Goal: Task Accomplishment & Management: Manage account settings

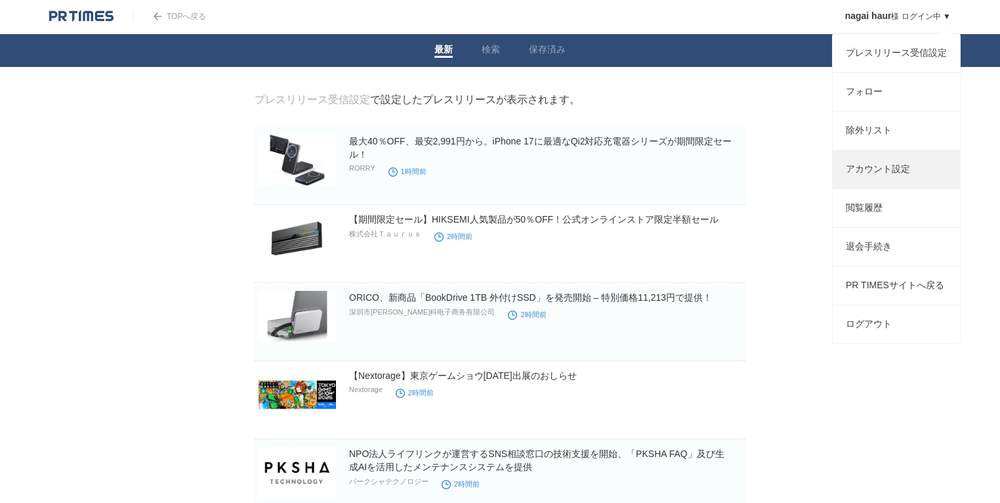
click at [866, 178] on link "アカウント設定" at bounding box center [896, 169] width 127 height 38
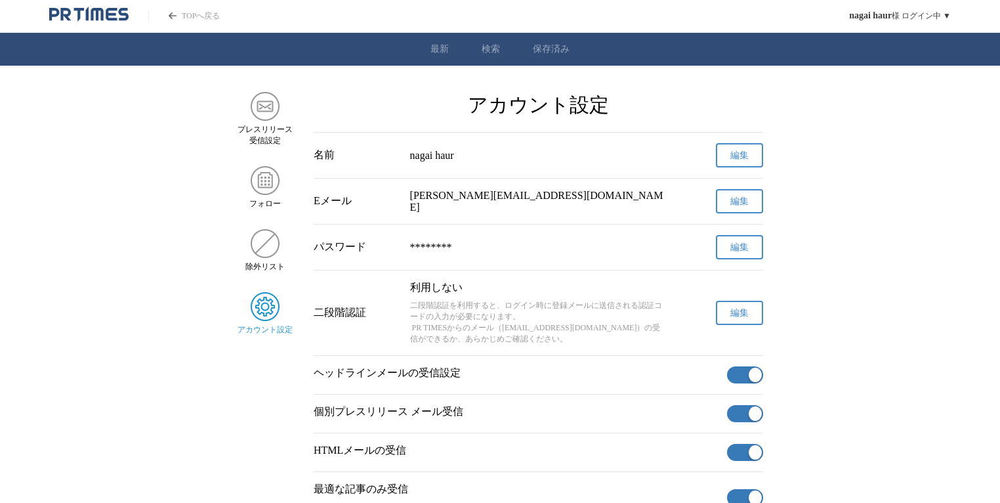
click at [732, 325] on button "編集" at bounding box center [739, 313] width 47 height 24
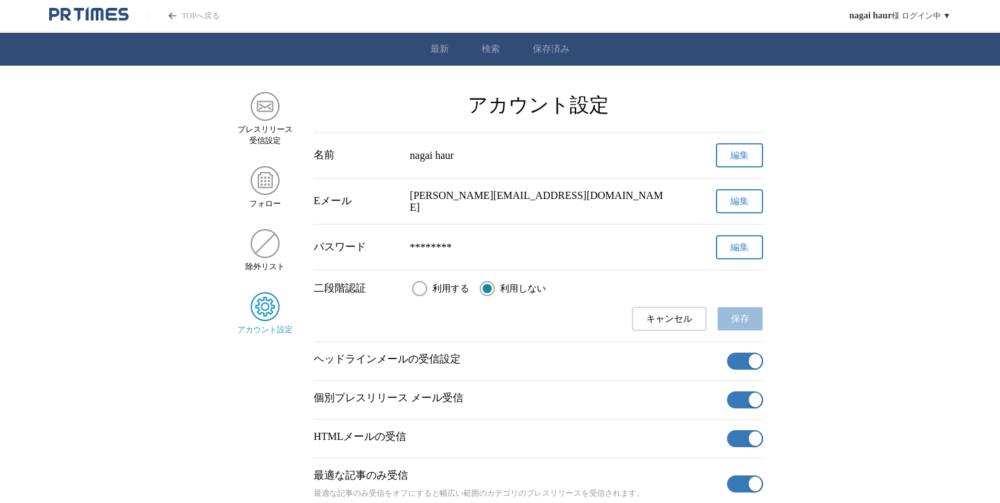
click at [445, 295] on span "利用する" at bounding box center [450, 289] width 37 height 12
click at [427, 295] on input "利用する" at bounding box center [419, 288] width 15 height 15
radio input "true"
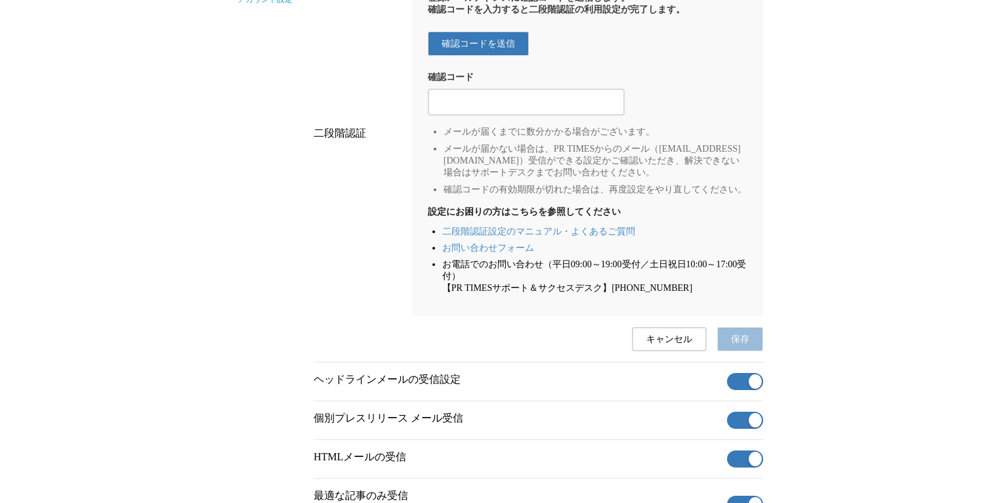
scroll to position [112, 0]
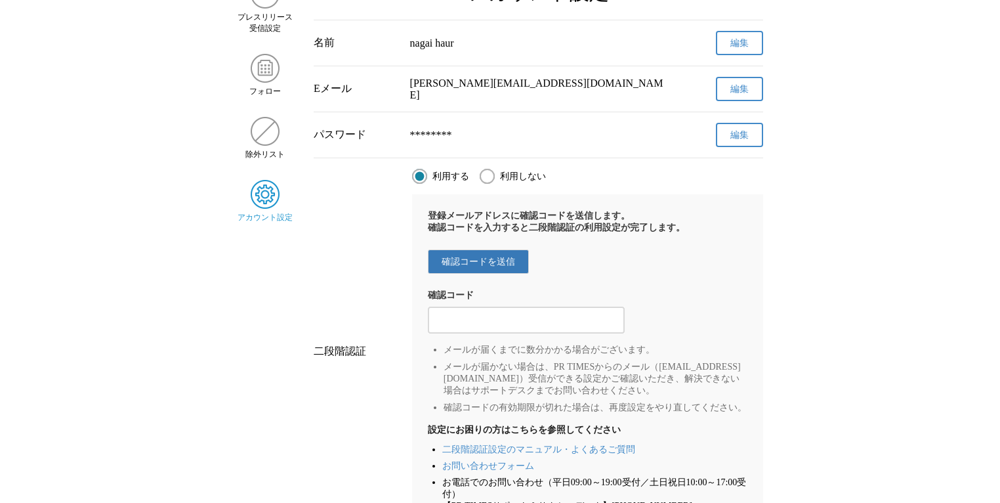
click at [501, 177] on span "利用しない" at bounding box center [523, 177] width 46 height 12
click at [495, 177] on input "利用しない" at bounding box center [487, 176] width 15 height 15
radio input "true"
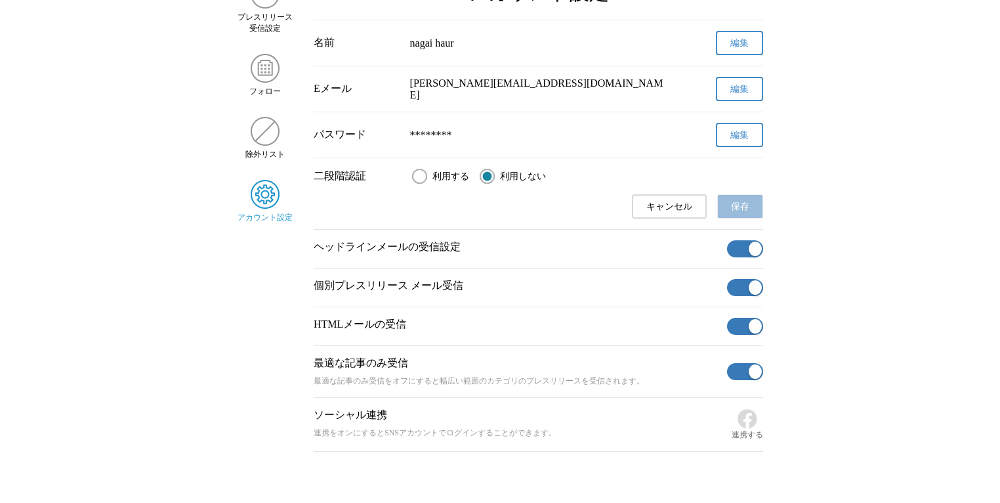
click at [447, 176] on span "利用する" at bounding box center [450, 177] width 37 height 12
click at [427, 176] on input "利用する" at bounding box center [419, 176] width 15 height 15
radio input "true"
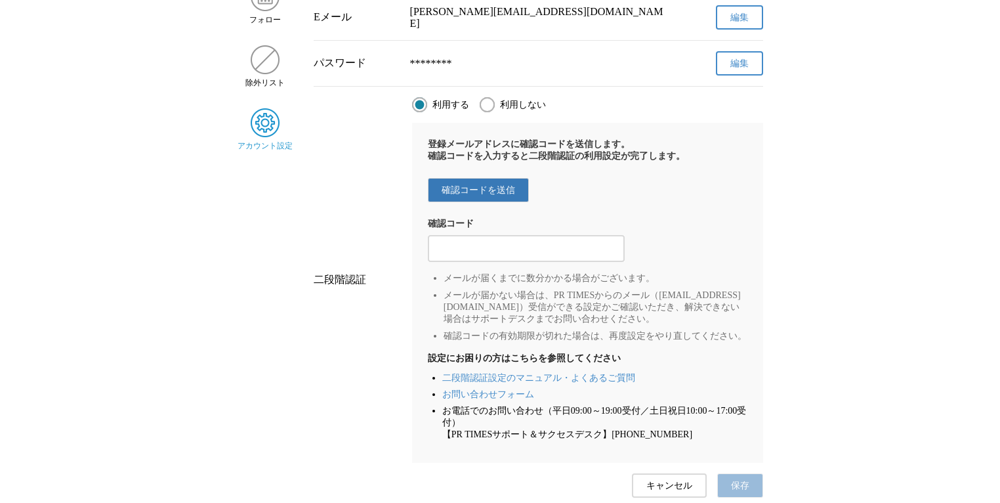
click at [486, 177] on div "登録メールアドレスに確認コードを送信します。 確認コードを入力すると二段階認証の利用設定が完了します。 確認コードを送信 確認コード メールが届くまでに数分か…" at bounding box center [587, 293] width 351 height 340
click at [487, 194] on span "確認コードを送信" at bounding box center [479, 190] width 74 height 12
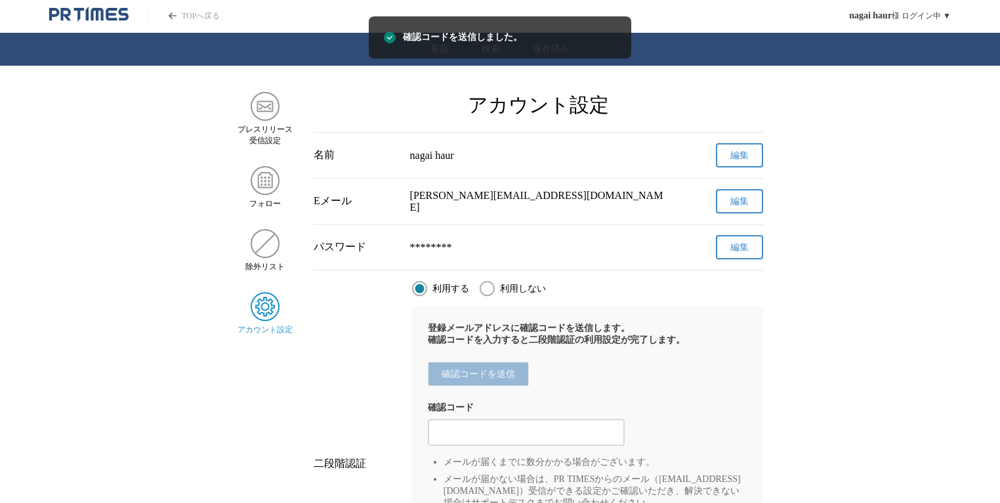
scroll to position [95, 0]
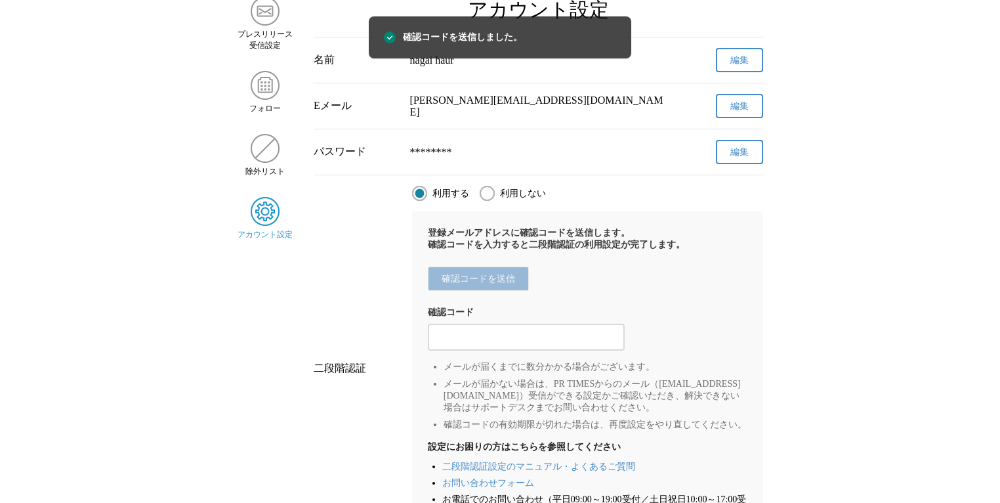
click at [488, 194] on input "利用しない" at bounding box center [487, 193] width 15 height 15
radio input "true"
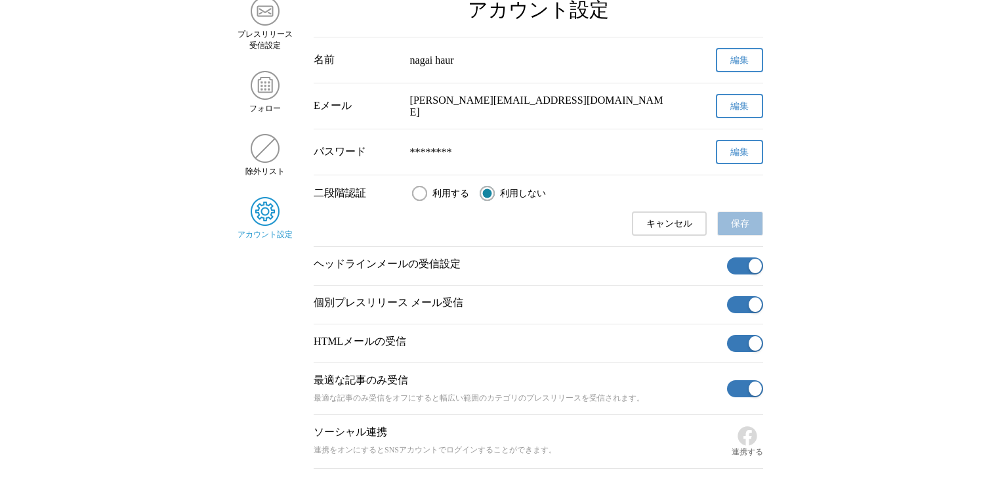
click at [440, 192] on span "利用する" at bounding box center [450, 194] width 37 height 12
click at [427, 192] on input "利用する" at bounding box center [419, 193] width 15 height 15
radio input "true"
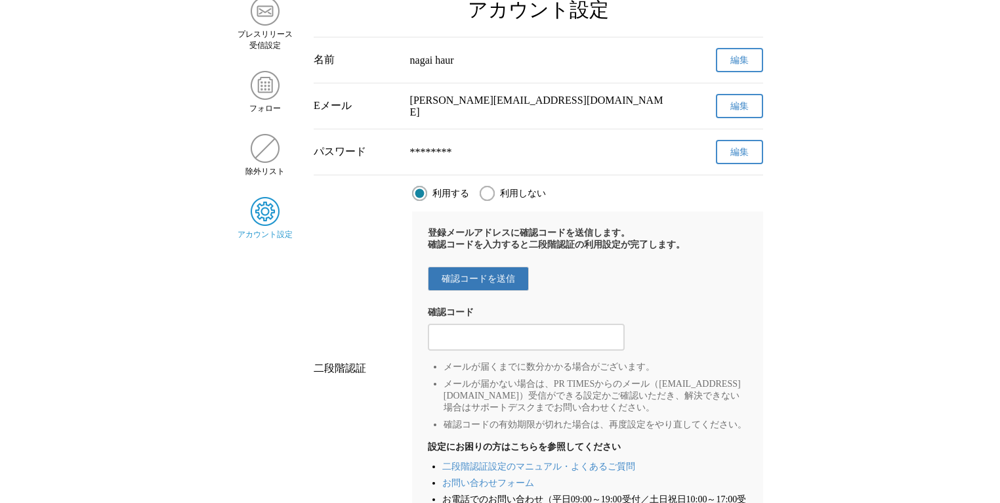
drag, startPoint x: 493, startPoint y: 203, endPoint x: 585, endPoint y: 212, distance: 93.0
click at [495, 203] on div "利用する 利用しない 登録メールアドレスに確認コードを送信します。 確認コードを入力すると二段階認証の利用設定が完了します。 確認コードを送信 確認コード メ…" at bounding box center [587, 369] width 351 height 366
drag, startPoint x: 492, startPoint y: 178, endPoint x: 553, endPoint y: 195, distance: 62.7
click at [494, 179] on div "二段階認証 利用する 利用しない 登録メールアドレスに確認コードを送信します。 確認コードを入力すると二段階認証の利用設定が完了します。 確認コードを送信 確…" at bounding box center [539, 385] width 450 height 421
drag, startPoint x: 522, startPoint y: 191, endPoint x: 538, endPoint y: 203, distance: 20.2
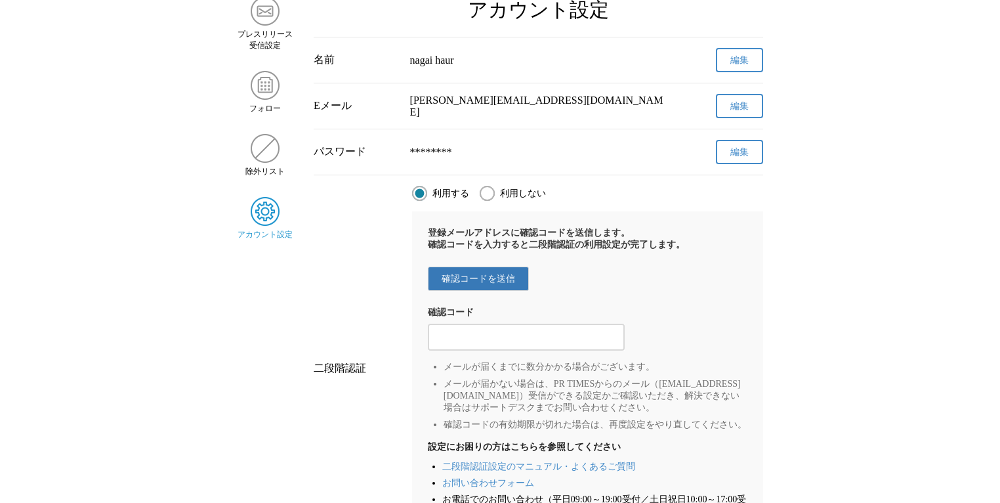
click at [522, 191] on span "利用しない" at bounding box center [523, 194] width 46 height 12
click at [495, 191] on input "利用しない" at bounding box center [487, 193] width 15 height 15
radio input "true"
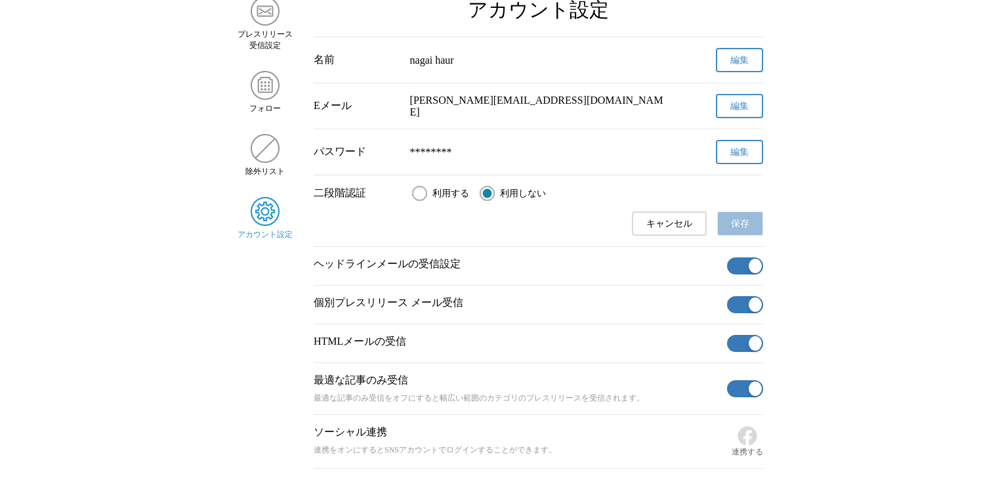
click at [650, 230] on span "キャンセル" at bounding box center [669, 224] width 46 height 12
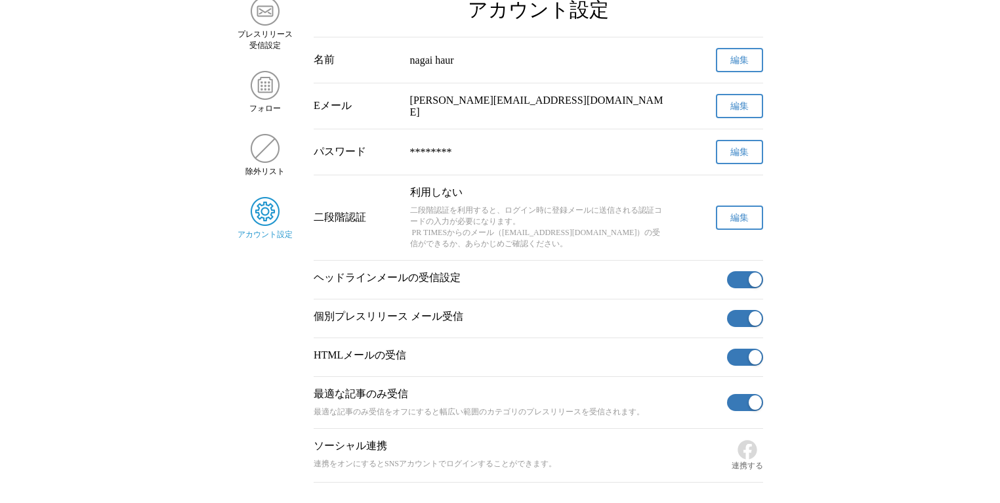
click at [726, 222] on button "編集" at bounding box center [739, 217] width 47 height 24
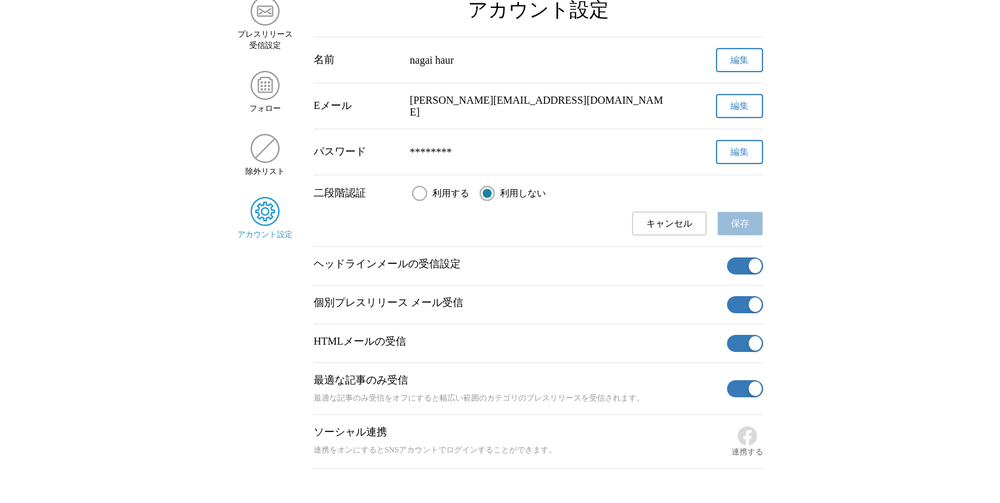
click at [673, 216] on button "キャンセル" at bounding box center [669, 223] width 75 height 24
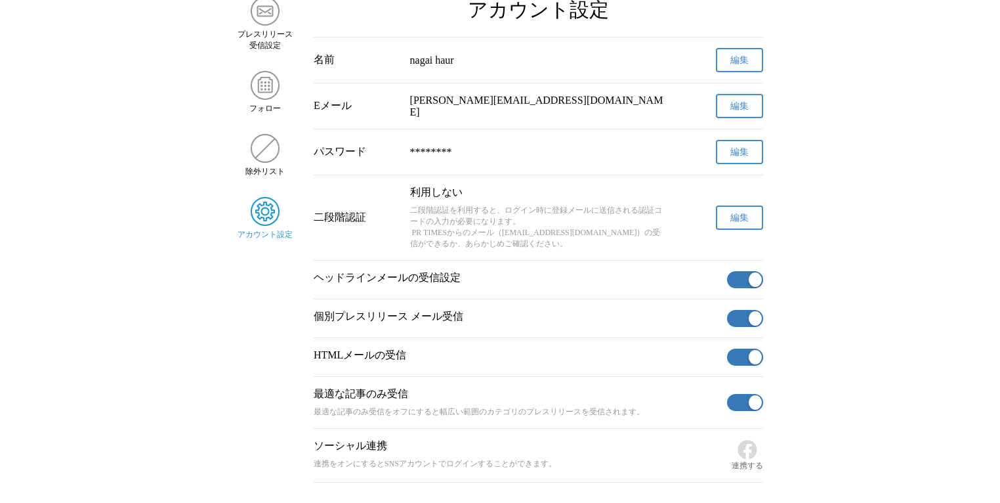
click at [725, 226] on button "編集" at bounding box center [739, 217] width 47 height 24
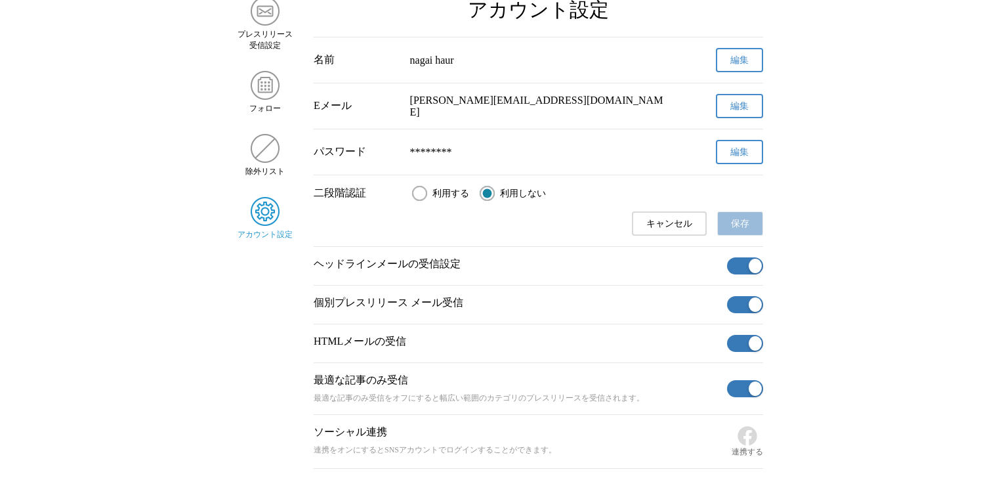
click at [434, 194] on span "利用する" at bounding box center [450, 194] width 37 height 12
click at [427, 194] on input "利用する" at bounding box center [419, 193] width 15 height 15
radio input "true"
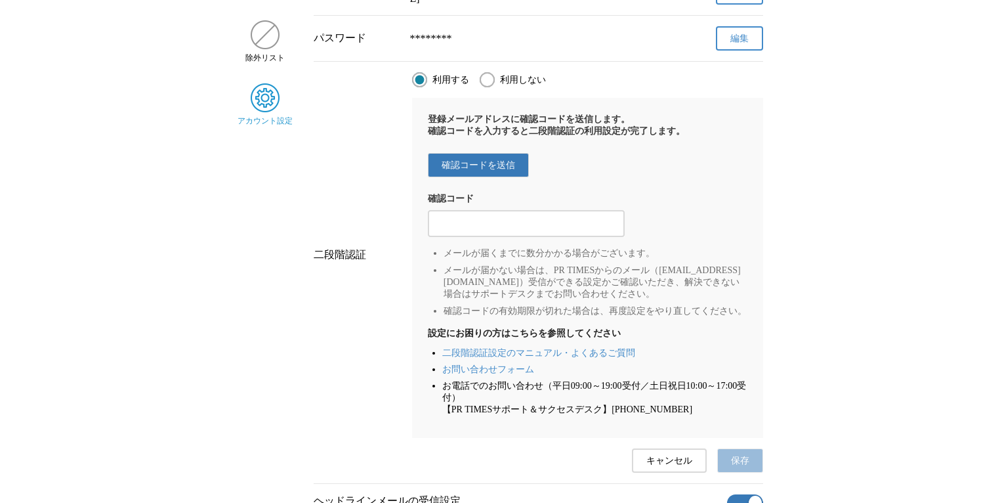
scroll to position [200, 0]
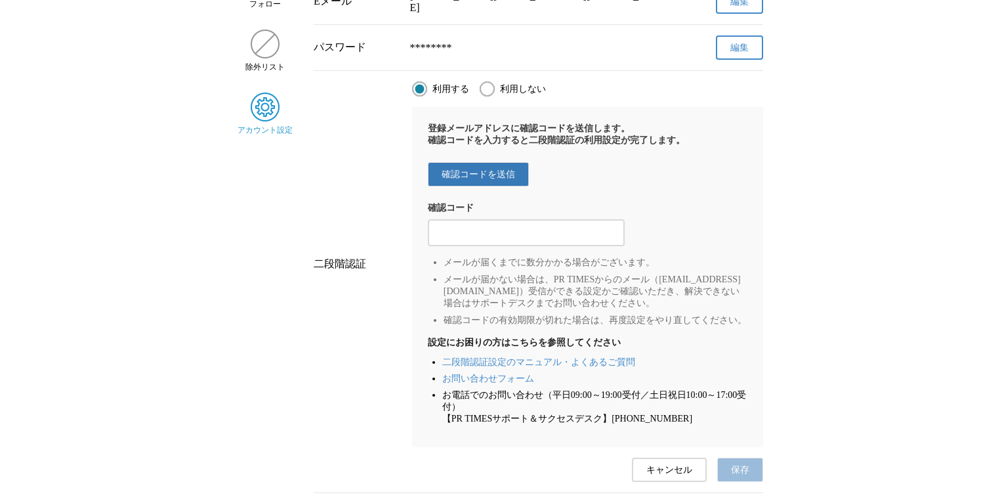
click at [493, 177] on span "確認コードを送信" at bounding box center [479, 175] width 74 height 12
click at [513, 240] on input "2段階認証の確認コードを入力する" at bounding box center [526, 233] width 184 height 14
paste input "507489"
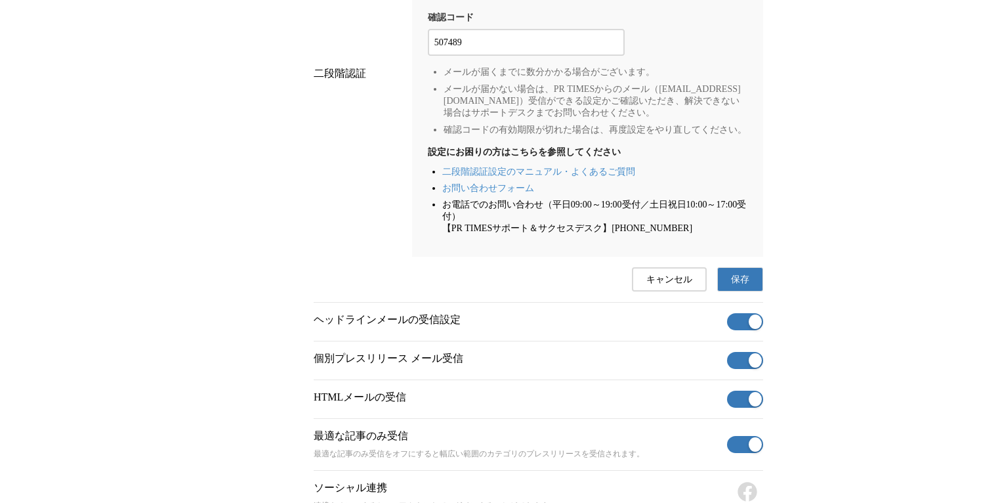
scroll to position [390, 0]
type input "507489"
click at [746, 285] on span "保存" at bounding box center [740, 279] width 18 height 12
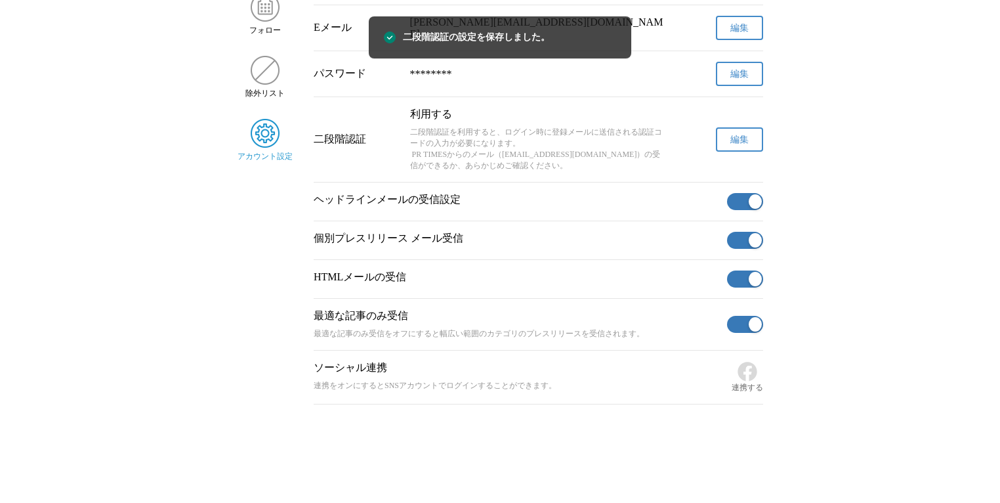
click at [734, 138] on span "編集" at bounding box center [739, 140] width 18 height 12
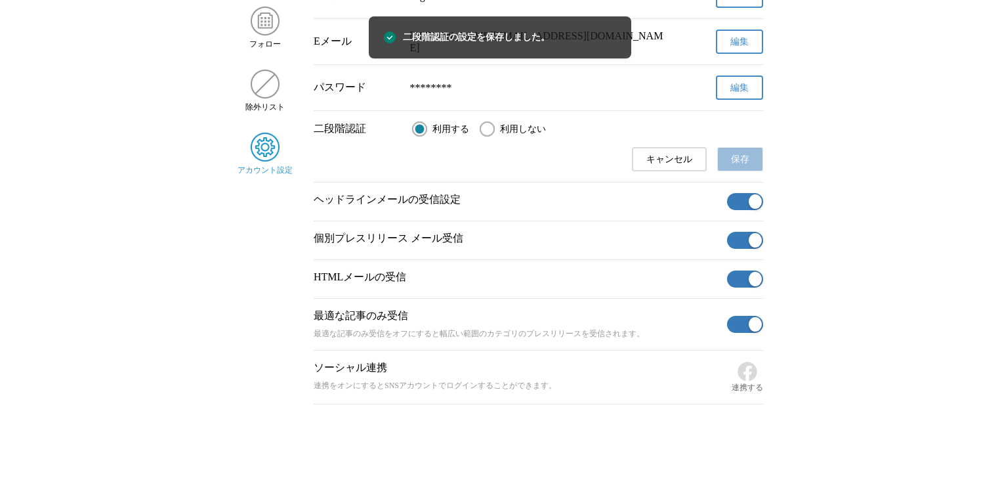
click at [521, 130] on span "利用しない" at bounding box center [523, 129] width 46 height 12
click at [495, 130] on input "利用しない" at bounding box center [487, 128] width 15 height 15
radio input "true"
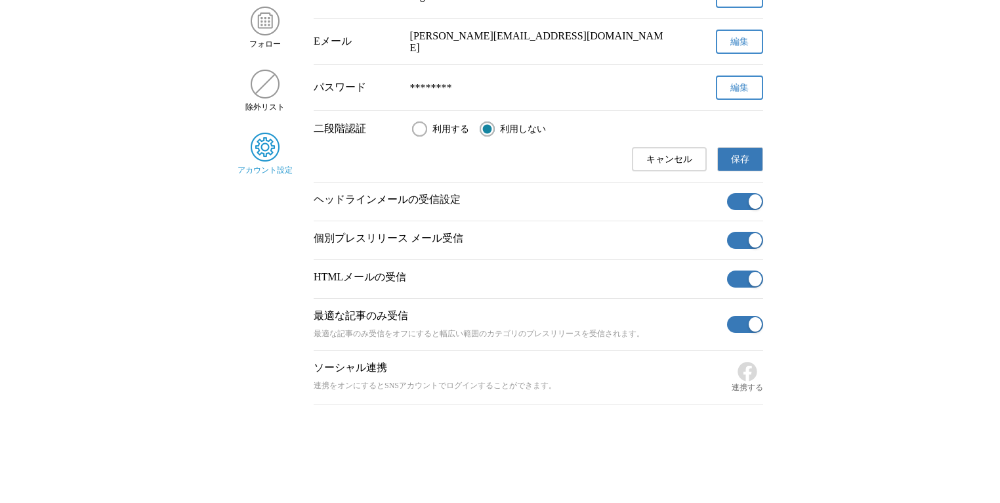
click at [411, 122] on div "二段階認証 利用する 利用しない" at bounding box center [539, 128] width 450 height 15
drag, startPoint x: 444, startPoint y: 129, endPoint x: 513, endPoint y: 129, distance: 68.3
click at [445, 129] on span "利用する" at bounding box center [450, 129] width 37 height 12
click at [427, 129] on input "利用する" at bounding box center [419, 128] width 15 height 15
radio input "true"
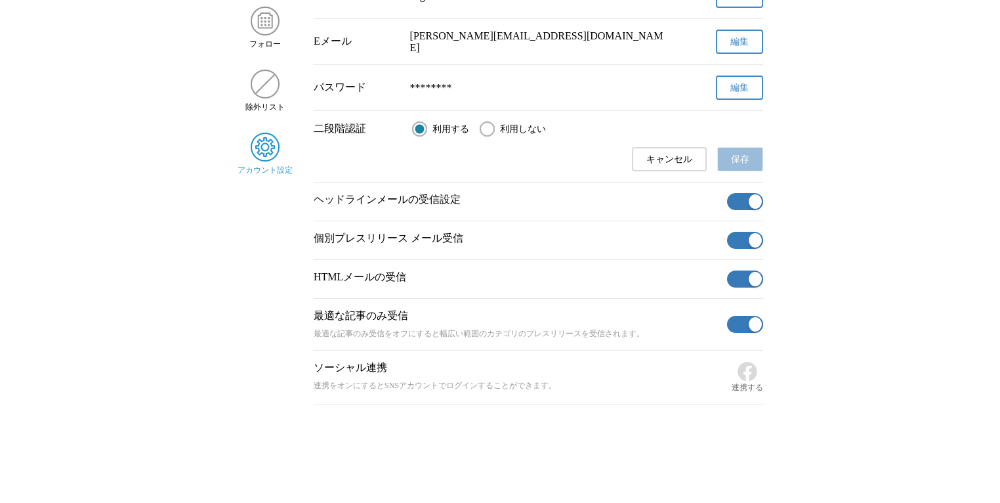
click at [516, 127] on span "利用しない" at bounding box center [523, 129] width 46 height 12
click at [495, 127] on input "利用しない" at bounding box center [487, 128] width 15 height 15
radio input "true"
click at [722, 148] on button "保存" at bounding box center [740, 159] width 46 height 24
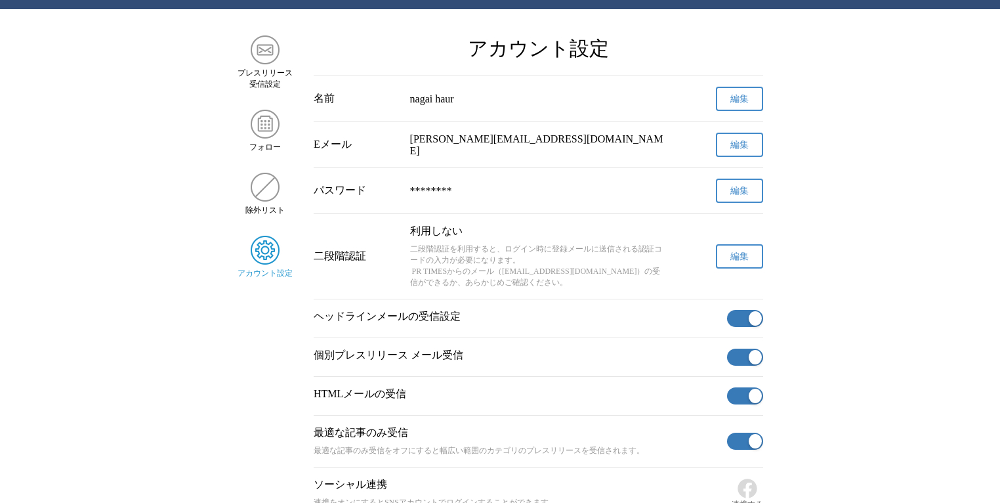
scroll to position [0, 0]
